Goal: Information Seeking & Learning: Check status

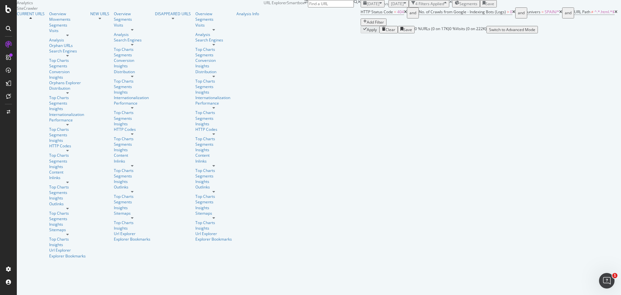
click at [367, 6] on span "[DATE]" at bounding box center [373, 4] width 13 height 6
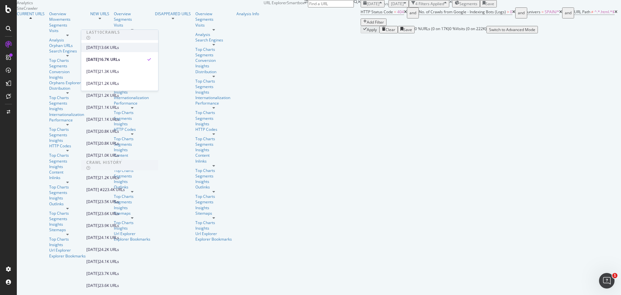
click at [99, 48] on div "[DATE]" at bounding box center [92, 48] width 13 height 6
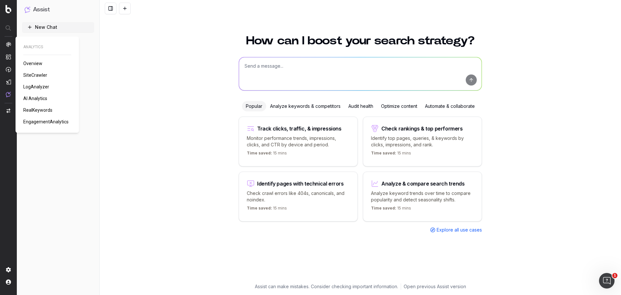
click at [32, 99] on span "AI Analytics" at bounding box center [35, 98] width 24 height 5
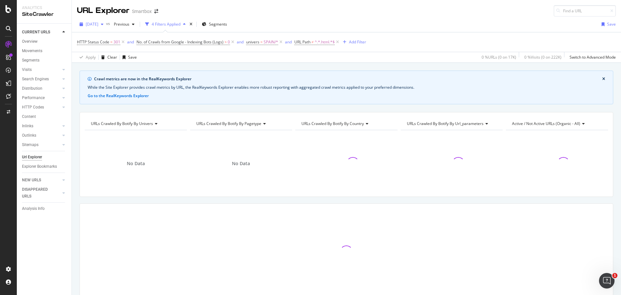
click at [98, 23] on span "[DATE]" at bounding box center [92, 24] width 13 height 6
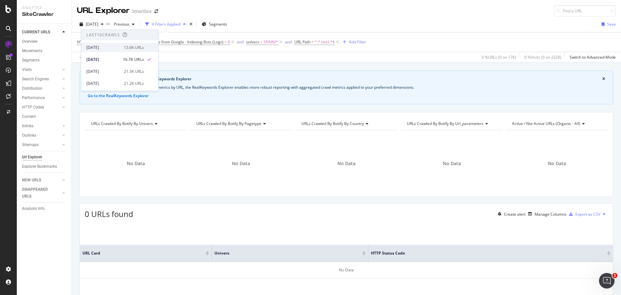
click at [111, 49] on div "[DATE]" at bounding box center [103, 48] width 34 height 6
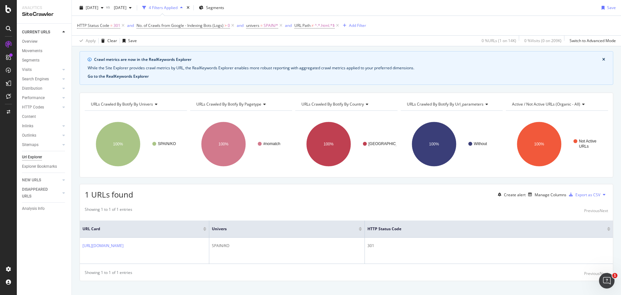
scroll to position [28, 0]
